Goal: Find specific page/section: Find specific page/section

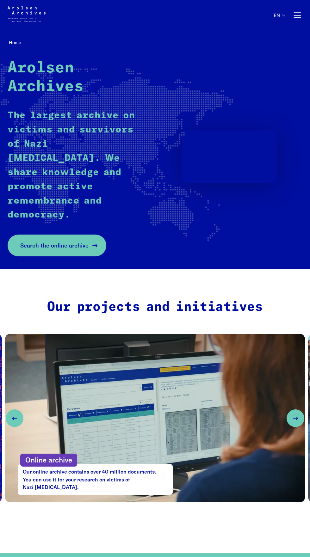
click at [62, 245] on link "Search the online archive" at bounding box center [57, 246] width 99 height 22
